Goal: Task Accomplishment & Management: Use online tool/utility

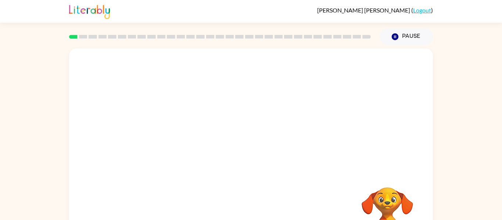
click at [160, 84] on div at bounding box center [251, 111] width 364 height 124
click at [144, 87] on div at bounding box center [251, 111] width 364 height 124
click at [144, 87] on video "Your browser must support playing .mp4 files to use Literably. Please try using…" at bounding box center [251, 111] width 364 height 124
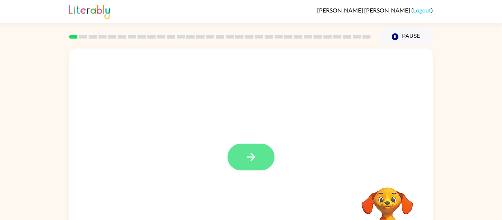
click at [235, 152] on button "button" at bounding box center [251, 157] width 47 height 27
click at [235, 152] on div at bounding box center [251, 111] width 364 height 124
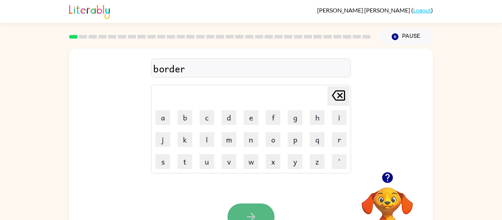
click at [237, 205] on button "button" at bounding box center [251, 217] width 47 height 27
click at [239, 215] on button "button" at bounding box center [251, 217] width 47 height 27
click at [251, 217] on icon "button" at bounding box center [251, 217] width 8 height 8
click at [261, 215] on button "button" at bounding box center [251, 217] width 47 height 27
click at [239, 211] on button "button" at bounding box center [251, 217] width 47 height 27
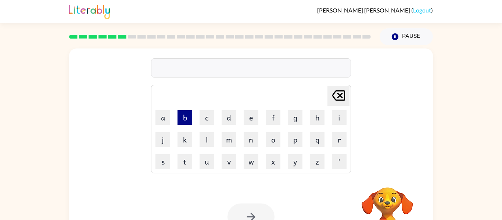
click at [188, 118] on button "b" at bounding box center [185, 117] width 15 height 15
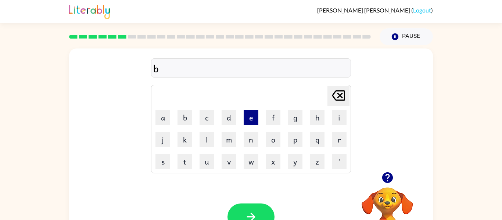
click at [253, 116] on button "e" at bounding box center [251, 117] width 15 height 15
type button "e"
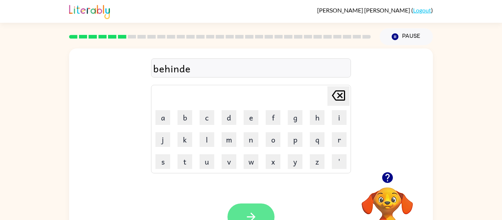
click at [251, 215] on icon "button" at bounding box center [251, 217] width 13 height 13
click at [250, 213] on icon "button" at bounding box center [251, 217] width 13 height 13
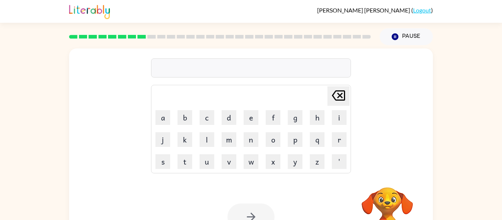
click at [280, 149] on td "o" at bounding box center [272, 139] width 21 height 21
click at [288, 68] on div at bounding box center [251, 67] width 200 height 19
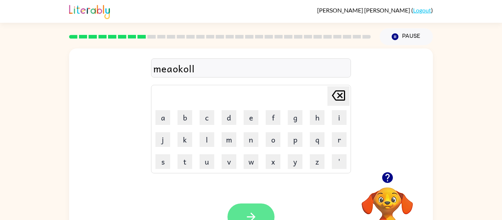
click at [246, 214] on icon "button" at bounding box center [251, 217] width 13 height 13
click at [161, 70] on div "nibel" at bounding box center [251, 68] width 196 height 15
click at [161, 69] on div "nibel" at bounding box center [251, 68] width 196 height 15
click at [251, 214] on icon "button" at bounding box center [251, 217] width 13 height 13
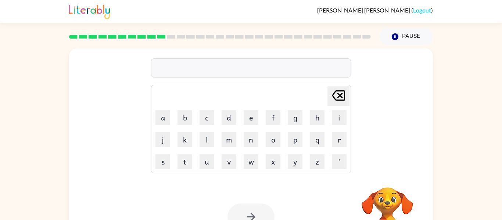
click at [219, 69] on div at bounding box center [251, 67] width 200 height 19
click at [238, 208] on button "button" at bounding box center [251, 217] width 47 height 27
click at [282, 117] on td "f" at bounding box center [272, 117] width 21 height 21
click at [270, 115] on button "f" at bounding box center [273, 117] width 15 height 15
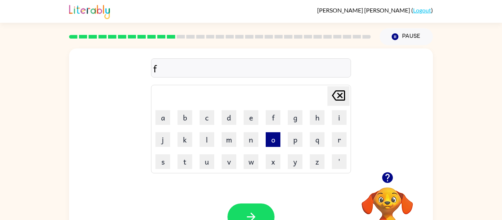
click at [273, 142] on button "o" at bounding box center [273, 139] width 15 height 15
click at [183, 168] on button "t" at bounding box center [185, 161] width 15 height 15
click at [249, 115] on button "e" at bounding box center [251, 117] width 15 height 15
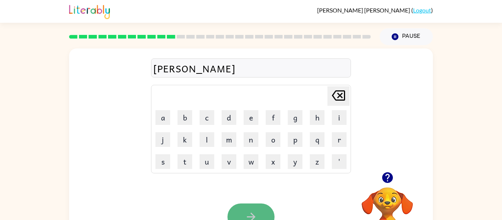
click at [255, 209] on button "button" at bounding box center [251, 217] width 47 height 27
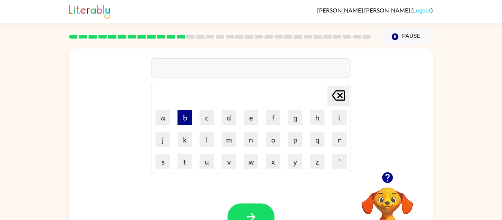
click at [187, 117] on button "b" at bounding box center [185, 117] width 15 height 15
click at [247, 119] on button "e" at bounding box center [251, 117] width 15 height 15
click at [229, 121] on button "d" at bounding box center [229, 117] width 15 height 15
click at [179, 156] on button "t" at bounding box center [185, 161] width 15 height 15
type button "t"
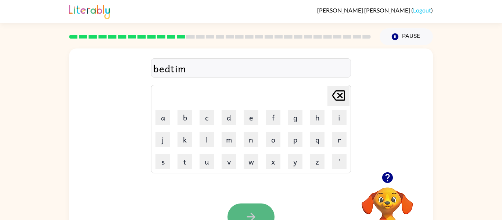
click at [258, 204] on button "button" at bounding box center [251, 217] width 47 height 27
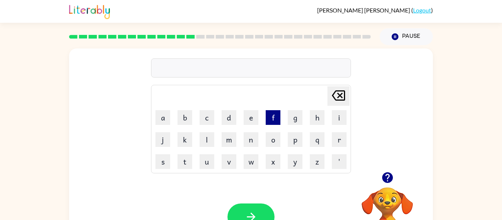
click at [271, 120] on button "f" at bounding box center [273, 117] width 15 height 15
type button "f"
click at [254, 144] on button "n" at bounding box center [251, 139] width 15 height 15
click at [344, 116] on button "i" at bounding box center [339, 117] width 15 height 15
type button "i"
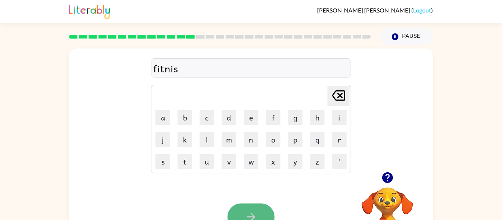
click at [237, 211] on button "button" at bounding box center [251, 217] width 47 height 27
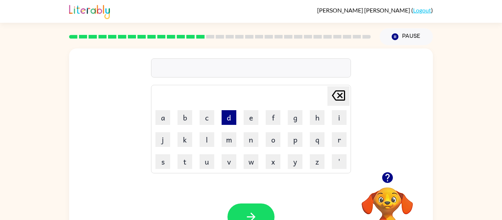
click at [230, 110] on button "d" at bounding box center [229, 117] width 15 height 15
click at [204, 135] on button "l" at bounding box center [207, 139] width 15 height 15
type button "l"
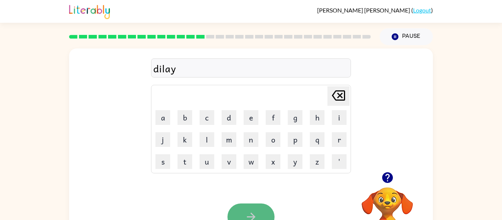
click at [251, 217] on icon "button" at bounding box center [251, 217] width 13 height 13
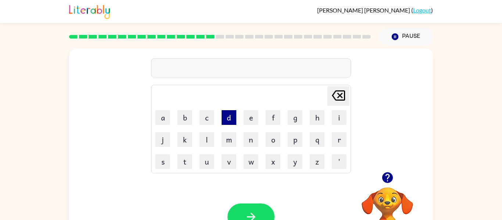
click at [229, 115] on button "d" at bounding box center [229, 117] width 15 height 15
click at [244, 115] on button "e" at bounding box center [251, 117] width 15 height 15
click at [387, 176] on icon "button" at bounding box center [387, 177] width 11 height 11
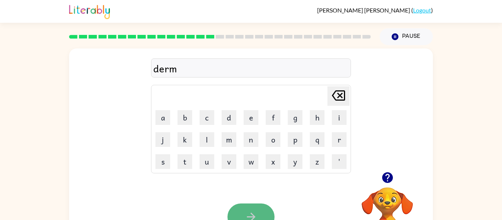
click at [246, 212] on icon "button" at bounding box center [251, 217] width 13 height 13
click at [261, 216] on button "button" at bounding box center [251, 217] width 47 height 27
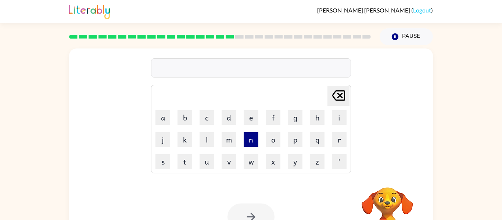
click at [250, 139] on button "n" at bounding box center [251, 139] width 15 height 15
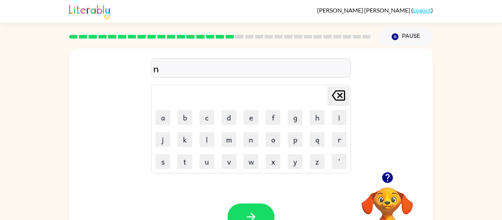
click at [285, 137] on td "p" at bounding box center [295, 139] width 21 height 21
click at [336, 97] on icon "[PERSON_NAME] last character input" at bounding box center [339, 96] width 18 height 18
type button "delete"
click at [386, 176] on icon "button" at bounding box center [387, 177] width 11 height 11
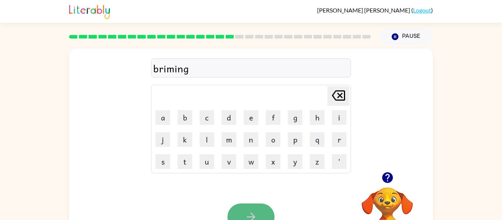
click at [249, 216] on icon "button" at bounding box center [251, 217] width 13 height 13
click at [303, 179] on div "Your browser must support playing .mp4 files to use Literably. Please try using…" at bounding box center [251, 217] width 364 height 83
click at [234, 209] on button "button" at bounding box center [251, 217] width 47 height 27
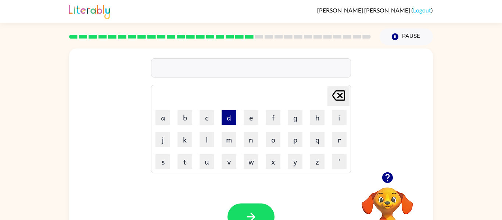
click at [233, 125] on button "d" at bounding box center [229, 117] width 15 height 15
type button "d"
click at [208, 141] on button "l" at bounding box center [207, 139] width 15 height 15
click at [165, 120] on button "a" at bounding box center [162, 117] width 15 height 15
type button "a"
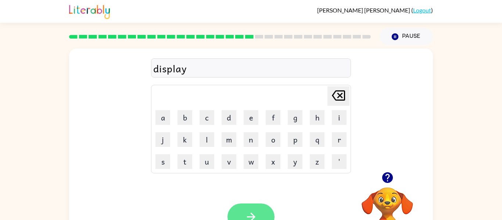
click at [250, 205] on button "button" at bounding box center [251, 217] width 47 height 27
click at [243, 214] on button "button" at bounding box center [251, 217] width 47 height 27
click at [246, 218] on icon "button" at bounding box center [251, 217] width 13 height 13
click at [248, 204] on button "button" at bounding box center [251, 217] width 47 height 27
click at [250, 218] on icon "button" at bounding box center [251, 217] width 13 height 13
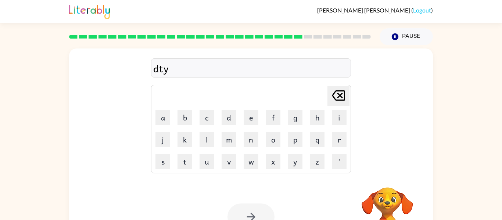
click at [250, 218] on div at bounding box center [251, 217] width 47 height 27
click at [390, 178] on icon "button" at bounding box center [387, 177] width 11 height 11
click at [374, 215] on video "Your browser must support playing .mp4 files to use Literably. Please try using…" at bounding box center [388, 213] width 74 height 74
click at [360, 204] on video "Your browser must support playing .mp4 files to use Literably. Please try using…" at bounding box center [388, 213] width 74 height 74
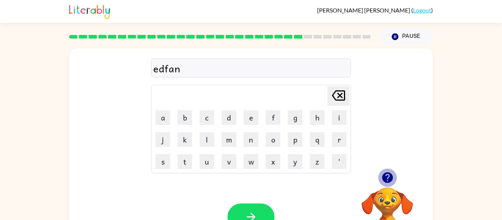
click at [386, 173] on icon "button" at bounding box center [387, 177] width 11 height 11
click at [236, 210] on button "button" at bounding box center [251, 217] width 47 height 27
click at [247, 205] on button "button" at bounding box center [251, 217] width 47 height 27
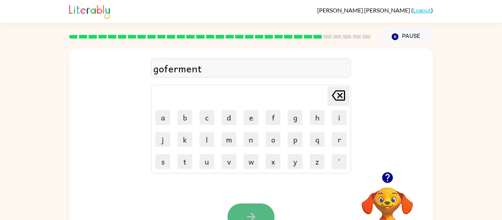
click at [238, 207] on button "button" at bounding box center [251, 217] width 47 height 27
click at [256, 207] on button "button" at bounding box center [251, 217] width 47 height 27
click at [259, 215] on button "button" at bounding box center [251, 217] width 47 height 27
click at [254, 213] on icon "button" at bounding box center [251, 217] width 13 height 13
click at [256, 217] on icon "button" at bounding box center [251, 217] width 13 height 13
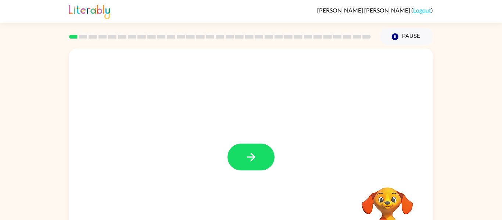
click at [268, 132] on div at bounding box center [251, 154] width 364 height 210
click at [258, 160] on button "button" at bounding box center [251, 157] width 47 height 27
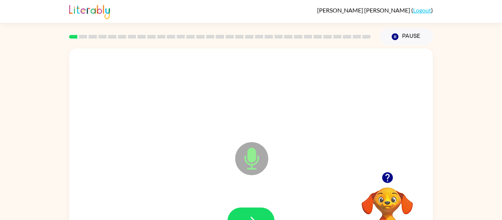
click at [258, 160] on icon "Microphone The Microphone is here when it is your turn to talk" at bounding box center [288, 167] width 110 height 55
click at [250, 206] on div at bounding box center [250, 221] width 349 height 60
click at [247, 205] on div at bounding box center [250, 221] width 349 height 60
click at [251, 211] on button "button" at bounding box center [251, 221] width 47 height 27
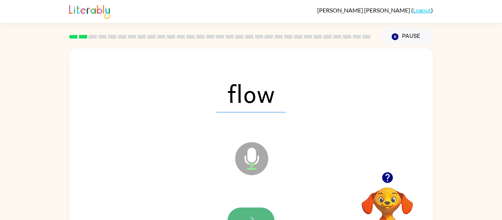
click at [251, 211] on button "button" at bounding box center [251, 221] width 47 height 27
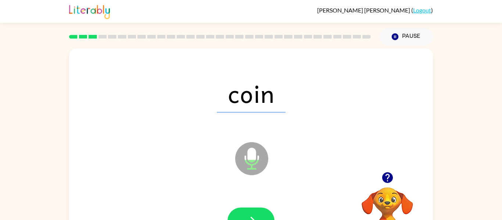
click at [251, 210] on button "button" at bounding box center [251, 221] width 47 height 27
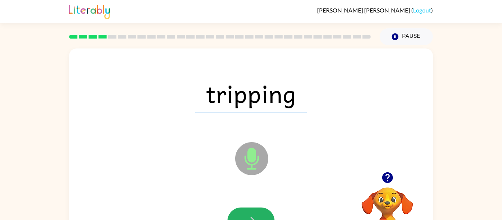
click at [251, 210] on button "button" at bounding box center [251, 221] width 47 height 27
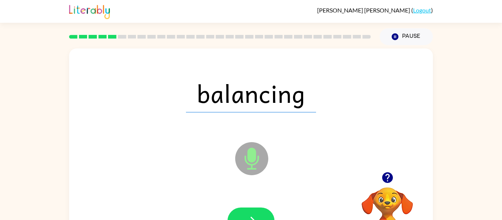
click at [251, 210] on button "button" at bounding box center [251, 221] width 47 height 27
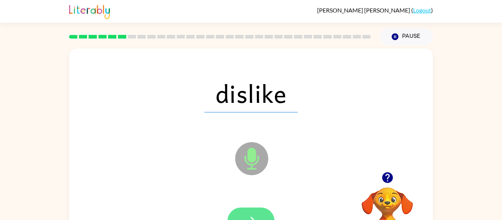
click at [256, 211] on button "button" at bounding box center [251, 221] width 47 height 27
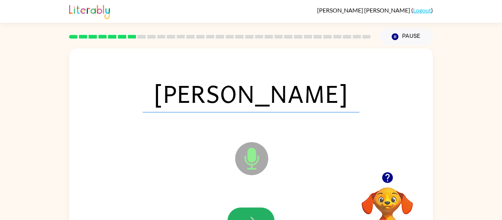
click at [256, 211] on button "button" at bounding box center [251, 221] width 47 height 27
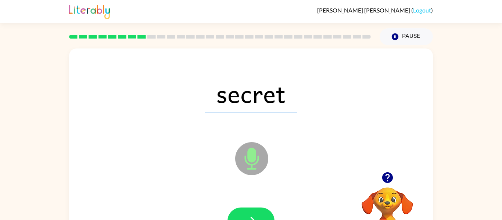
click at [256, 211] on button "button" at bounding box center [251, 221] width 47 height 27
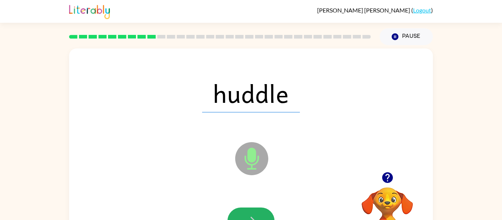
click at [256, 211] on button "button" at bounding box center [251, 221] width 47 height 27
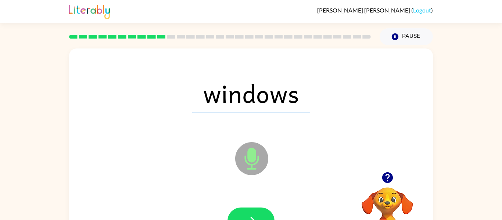
click at [256, 211] on button "button" at bounding box center [251, 221] width 47 height 27
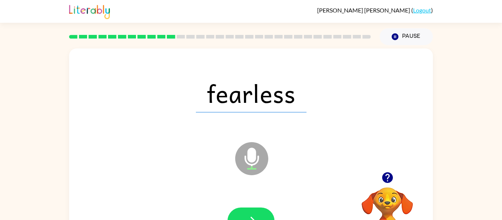
click at [240, 207] on div at bounding box center [250, 221] width 349 height 60
click at [242, 206] on div at bounding box center [250, 221] width 349 height 60
click at [248, 216] on icon "button" at bounding box center [251, 221] width 13 height 13
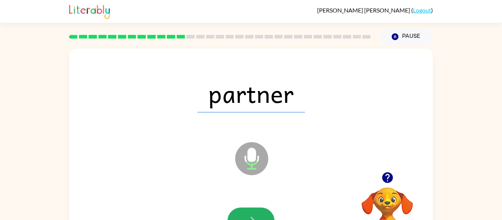
click at [248, 216] on icon "button" at bounding box center [251, 221] width 13 height 13
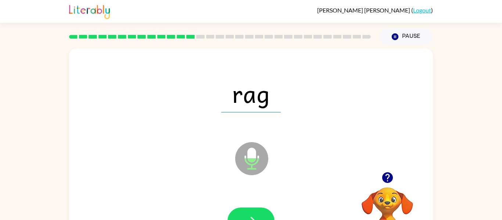
click at [248, 216] on icon "button" at bounding box center [251, 221] width 13 height 13
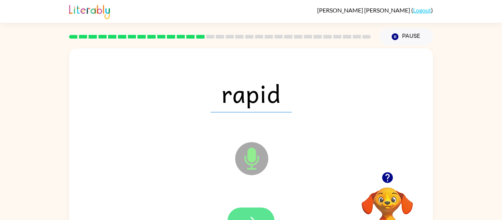
click at [265, 210] on button "button" at bounding box center [251, 221] width 47 height 27
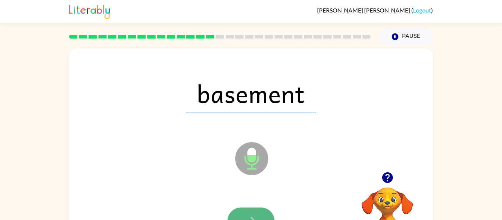
click at [260, 213] on button "button" at bounding box center [251, 221] width 47 height 27
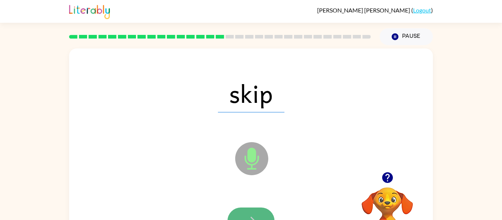
click at [251, 218] on icon "button" at bounding box center [251, 221] width 8 height 8
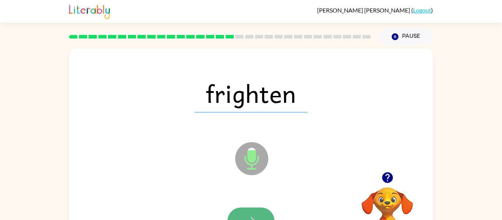
click at [253, 218] on icon "button" at bounding box center [251, 221] width 13 height 13
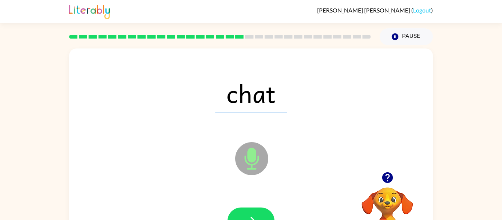
click at [253, 218] on icon "button" at bounding box center [251, 221] width 13 height 13
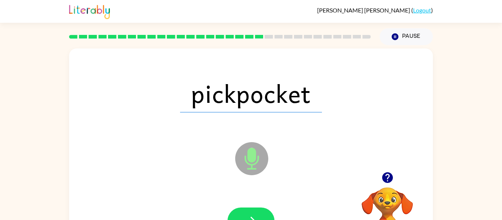
click at [253, 218] on icon "button" at bounding box center [251, 221] width 13 height 13
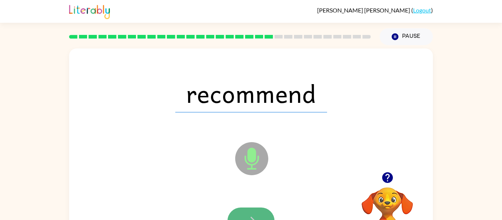
click at [247, 216] on icon "button" at bounding box center [251, 221] width 13 height 13
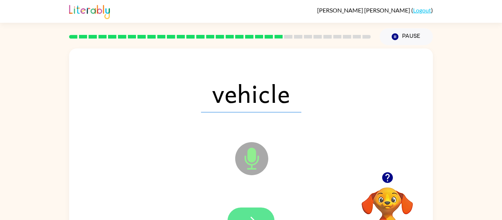
click at [248, 217] on icon "button" at bounding box center [251, 221] width 13 height 13
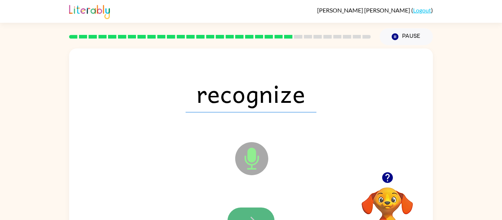
click at [248, 220] on icon "button" at bounding box center [251, 221] width 13 height 13
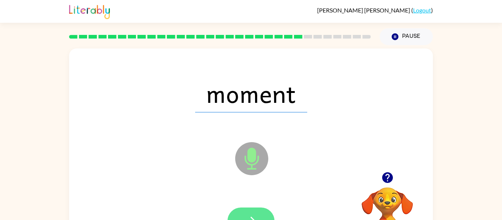
click at [241, 208] on button "button" at bounding box center [251, 221] width 47 height 27
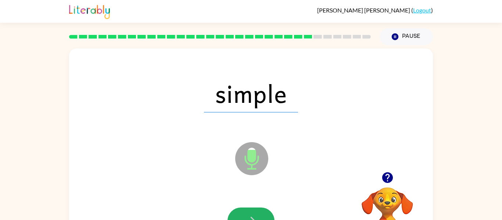
click at [241, 208] on button "button" at bounding box center [251, 221] width 47 height 27
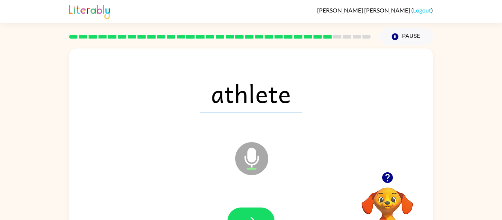
click at [241, 208] on button "button" at bounding box center [251, 221] width 47 height 27
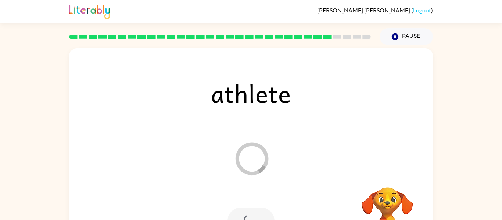
click at [241, 208] on div at bounding box center [251, 221] width 47 height 27
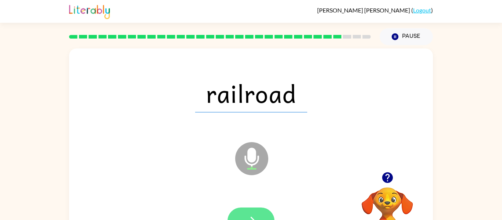
click at [253, 209] on button "button" at bounding box center [251, 221] width 47 height 27
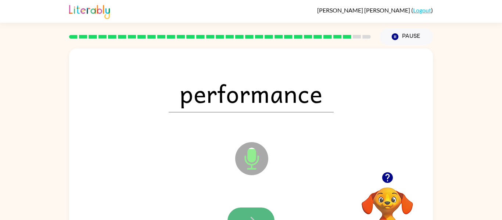
click at [257, 212] on button "button" at bounding box center [251, 221] width 47 height 27
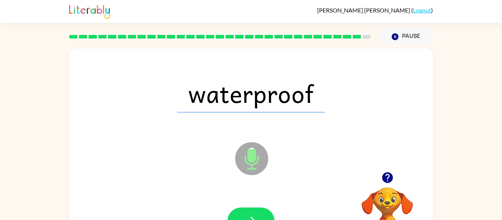
click at [255, 208] on button "button" at bounding box center [251, 221] width 47 height 27
